Goal: Task Accomplishment & Management: Use online tool/utility

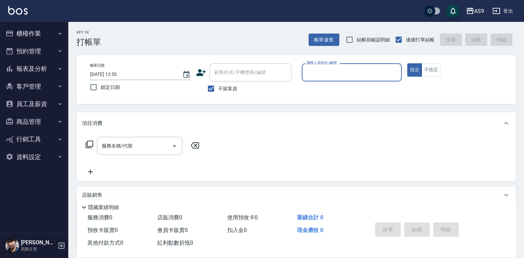
click at [41, 36] on button "櫃檯作業" at bounding box center [34, 34] width 63 height 18
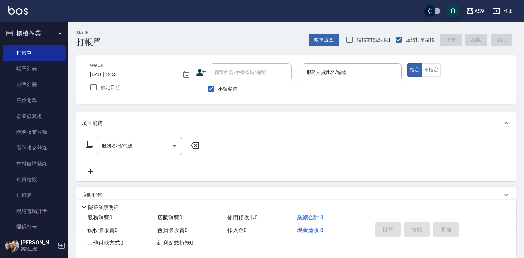
drag, startPoint x: 40, startPoint y: 132, endPoint x: 173, endPoint y: 94, distance: 138.5
click at [40, 132] on link "現金收支登錄" at bounding box center [34, 132] width 63 height 16
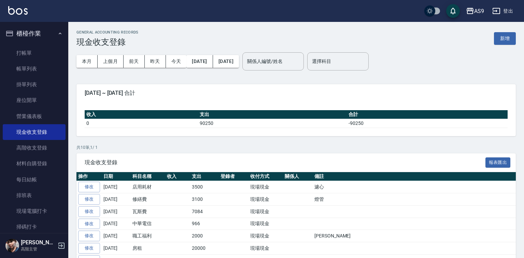
click at [504, 40] on button "新增" at bounding box center [505, 38] width 22 height 13
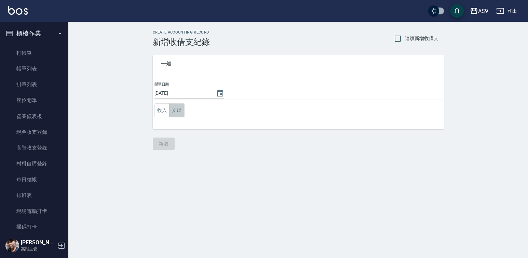
click at [181, 110] on button "支出" at bounding box center [176, 110] width 15 height 14
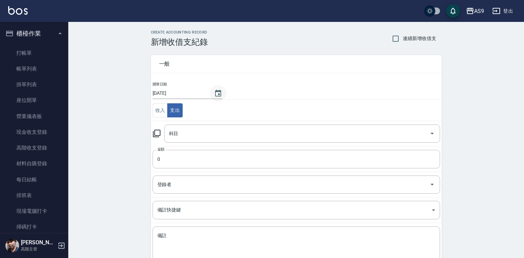
click at [220, 93] on icon "Choose date, selected date is 2025-10-12" at bounding box center [218, 93] width 8 height 8
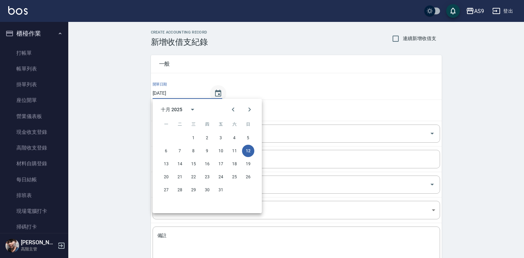
click at [216, 95] on icon "Choose date, selected date is 2025-10-12" at bounding box center [218, 93] width 8 height 8
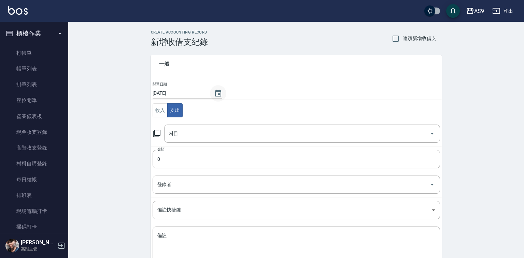
click at [214, 92] on icon "Choose date, selected date is 2025-10-12" at bounding box center [218, 93] width 8 height 8
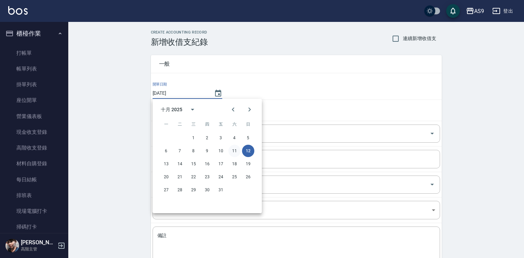
click at [238, 149] on button "11" at bounding box center [235, 151] width 12 height 12
type input "[DATE]"
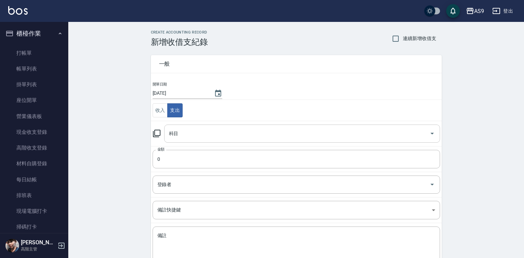
click at [185, 132] on input "科目" at bounding box center [297, 133] width 260 height 12
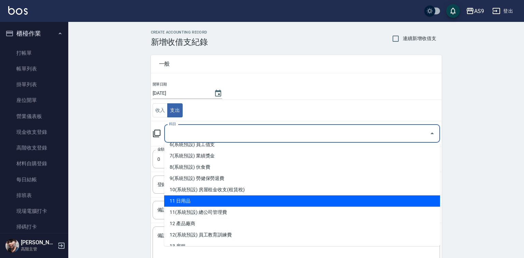
scroll to position [205, 0]
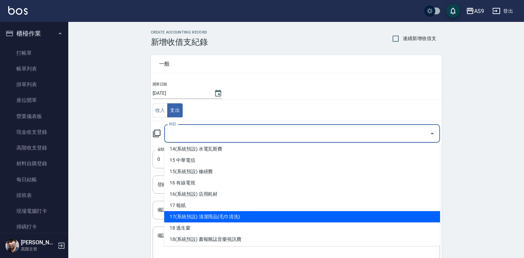
click at [246, 214] on li "17(系統預設) 清潔用品(毛巾清洗)" at bounding box center [302, 216] width 276 height 11
type input "17(系統預設) 清潔用品(毛巾清洗)"
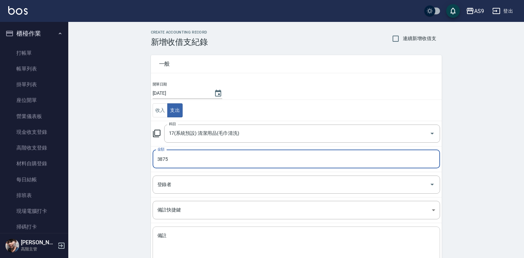
type input "3875"
click at [175, 239] on textarea "備註" at bounding box center [297, 243] width 278 height 23
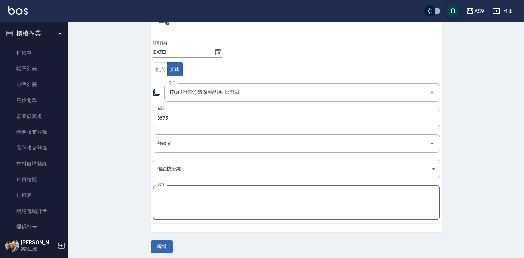
scroll to position [44, 0]
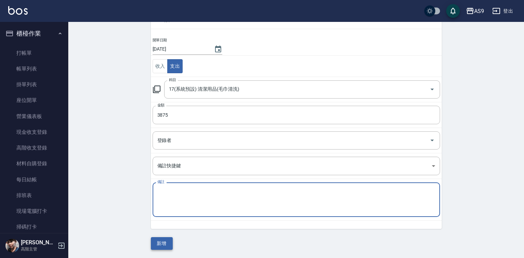
click at [165, 243] on button "新增" at bounding box center [162, 243] width 22 height 13
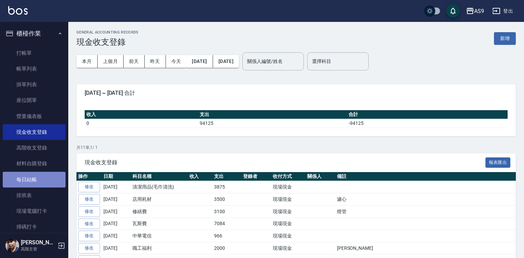
click at [34, 178] on link "每日結帳" at bounding box center [34, 180] width 63 height 16
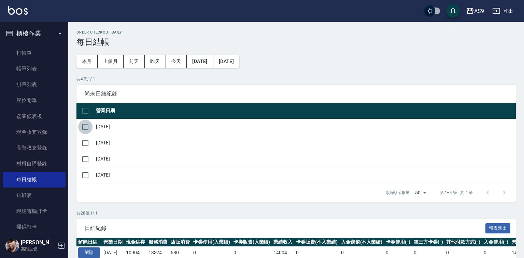
click at [84, 121] on input "checkbox" at bounding box center [85, 127] width 14 height 14
checkbox input "true"
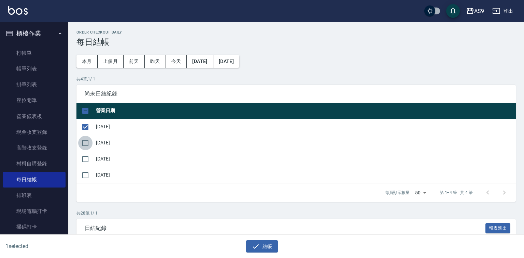
drag, startPoint x: 85, startPoint y: 141, endPoint x: 86, endPoint y: 148, distance: 6.9
click at [85, 141] on input "checkbox" at bounding box center [85, 143] width 14 height 14
checkbox input "true"
click at [84, 159] on input "checkbox" at bounding box center [85, 159] width 14 height 14
checkbox input "true"
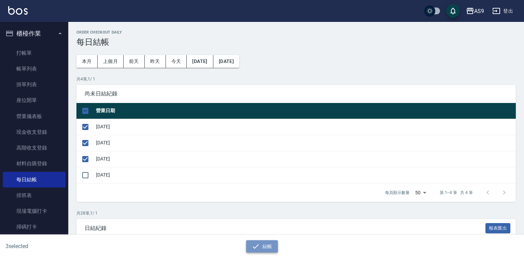
click at [272, 248] on button "結帳" at bounding box center [262, 246] width 32 height 13
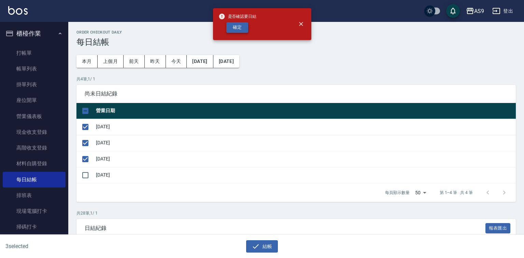
click at [233, 32] on button "確定" at bounding box center [238, 27] width 22 height 11
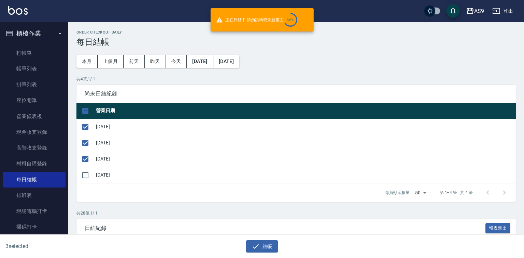
checkbox input "false"
